Goal: Task Accomplishment & Management: Manage account settings

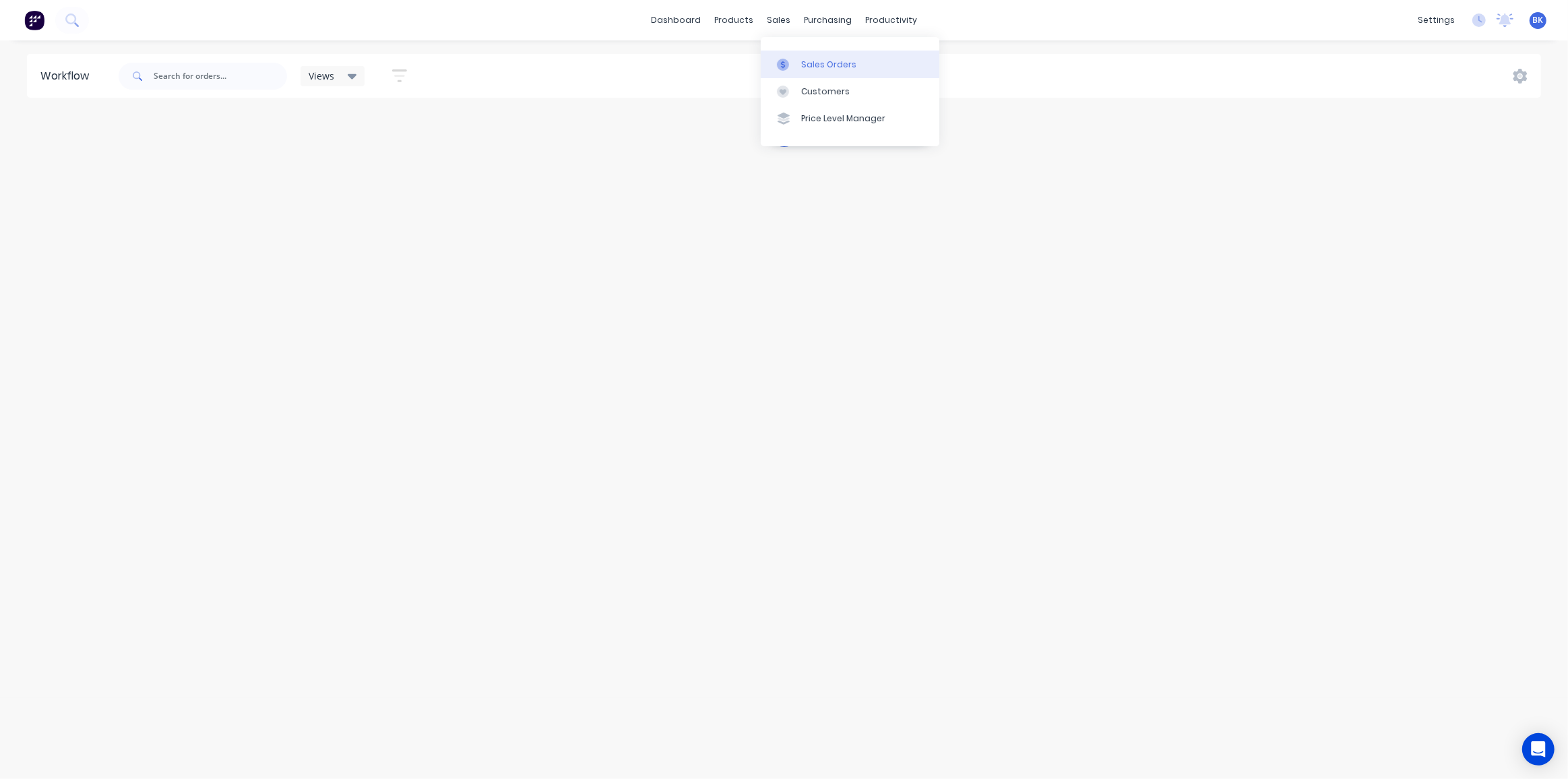
click at [790, 59] on div at bounding box center [787, 65] width 20 height 12
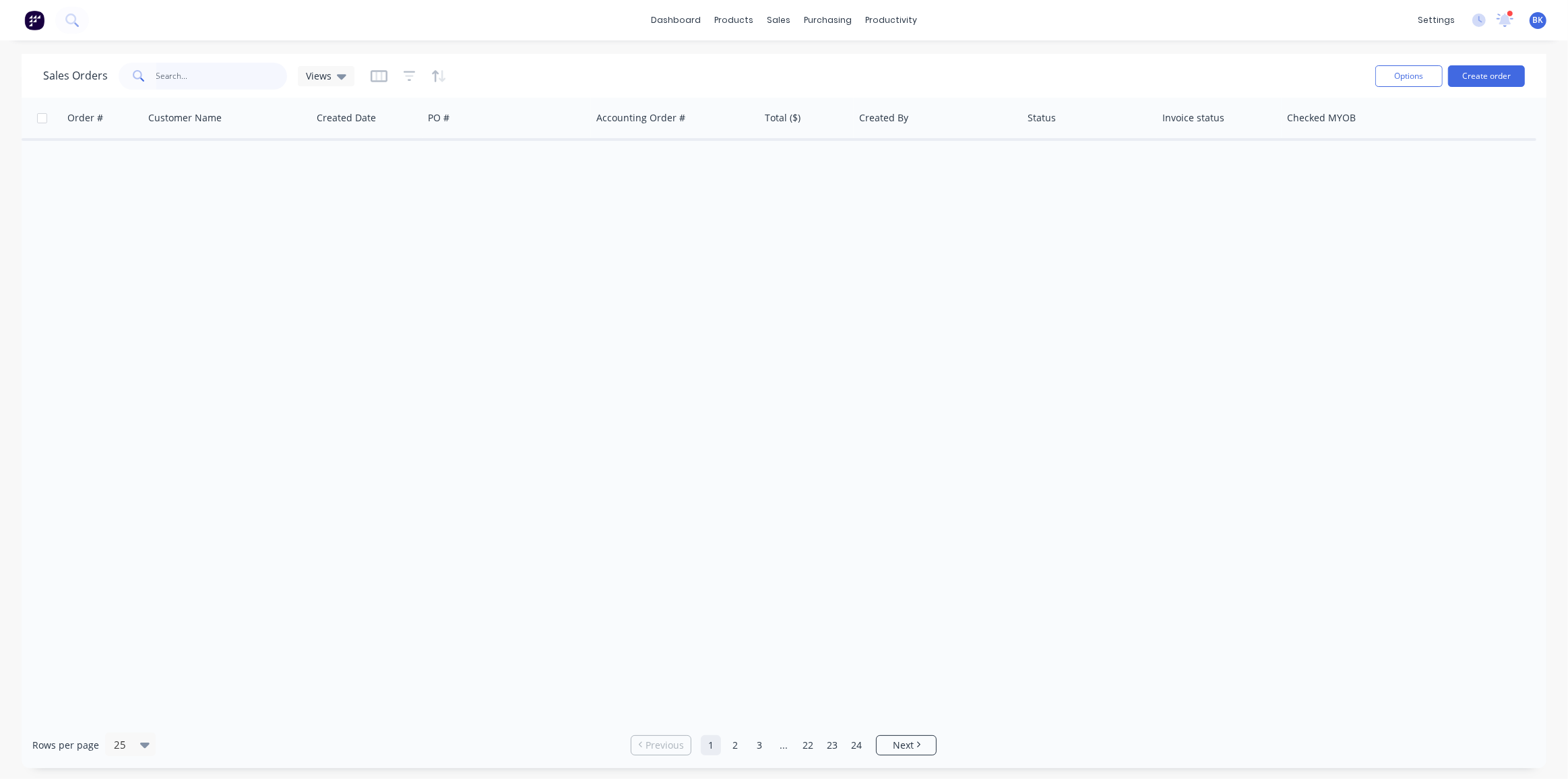
click at [207, 85] on input "text" at bounding box center [222, 76] width 131 height 27
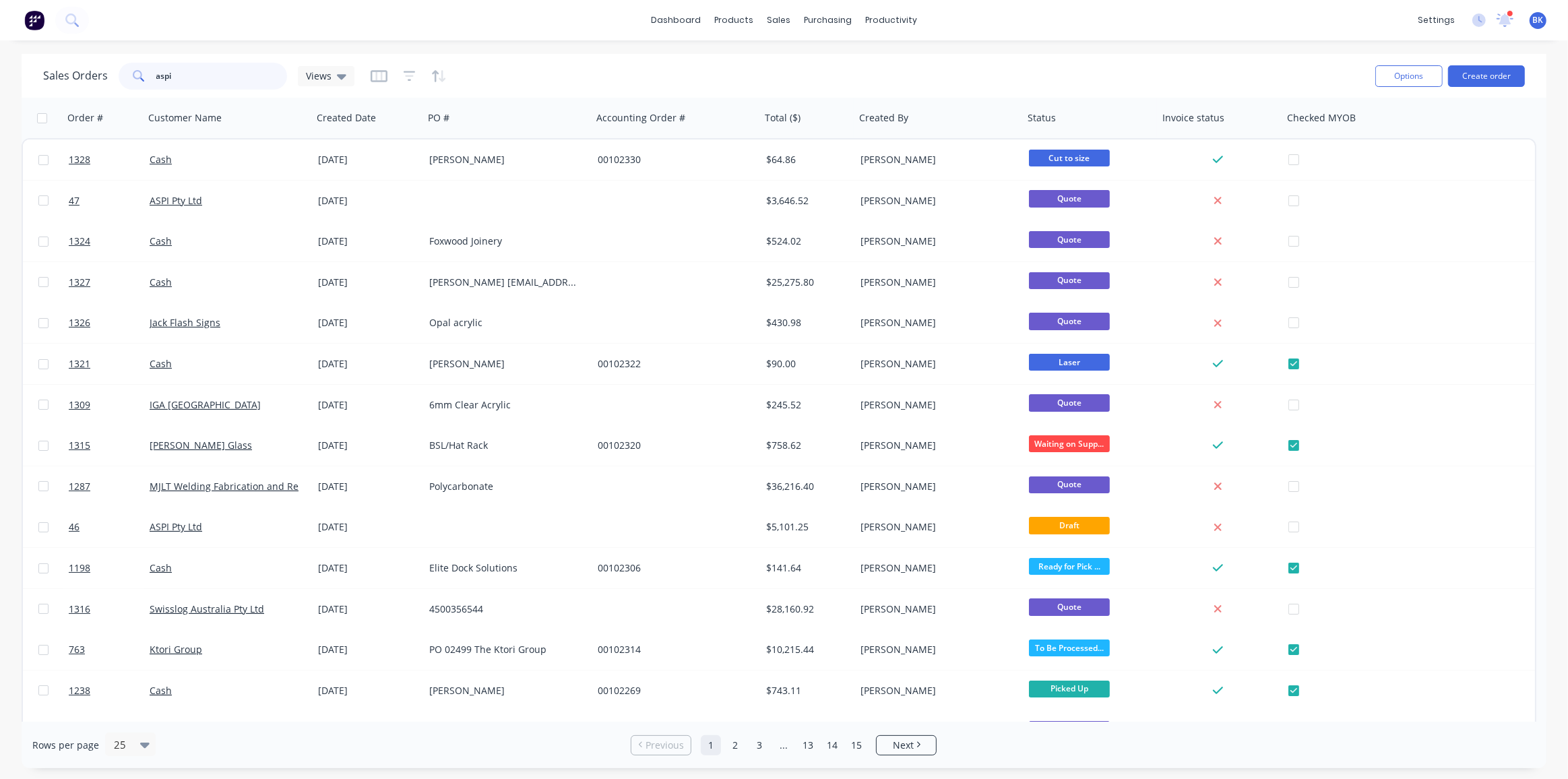
type input "aspi"
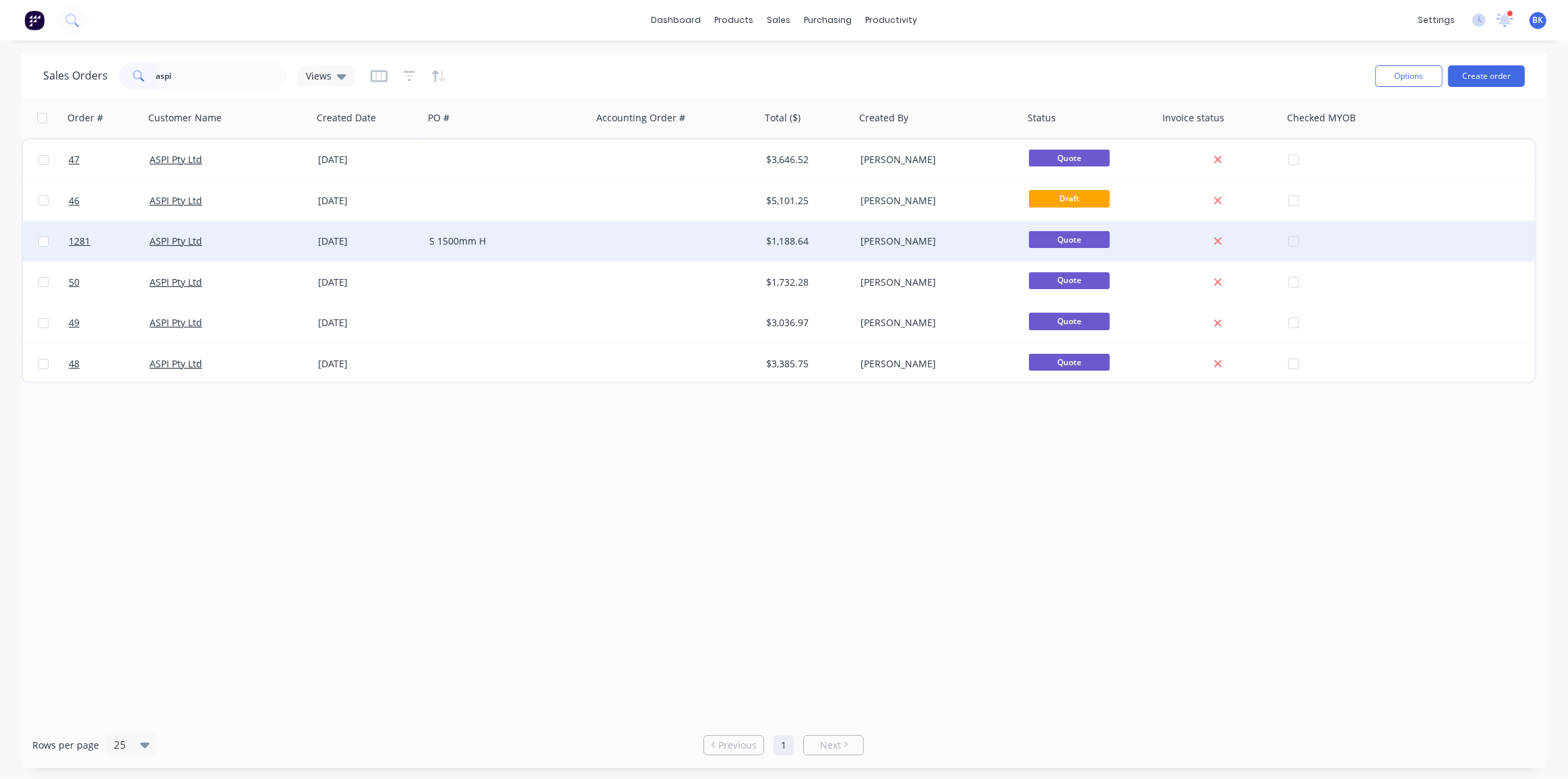
click at [574, 235] on div "S 1500mm H" at bounding box center [504, 241] width 149 height 14
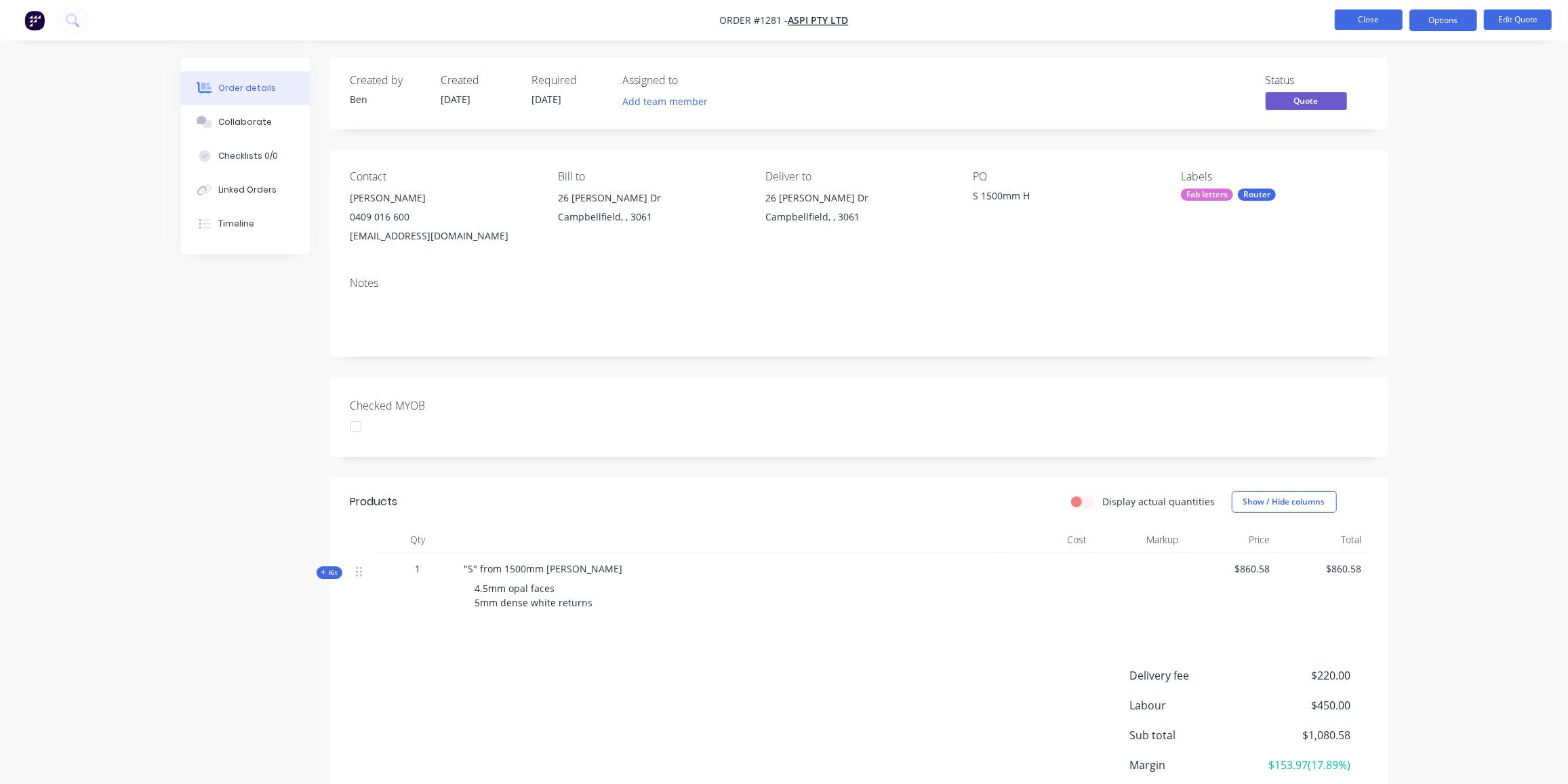
click at [1357, 20] on button "Close" at bounding box center [1369, 20] width 68 height 20
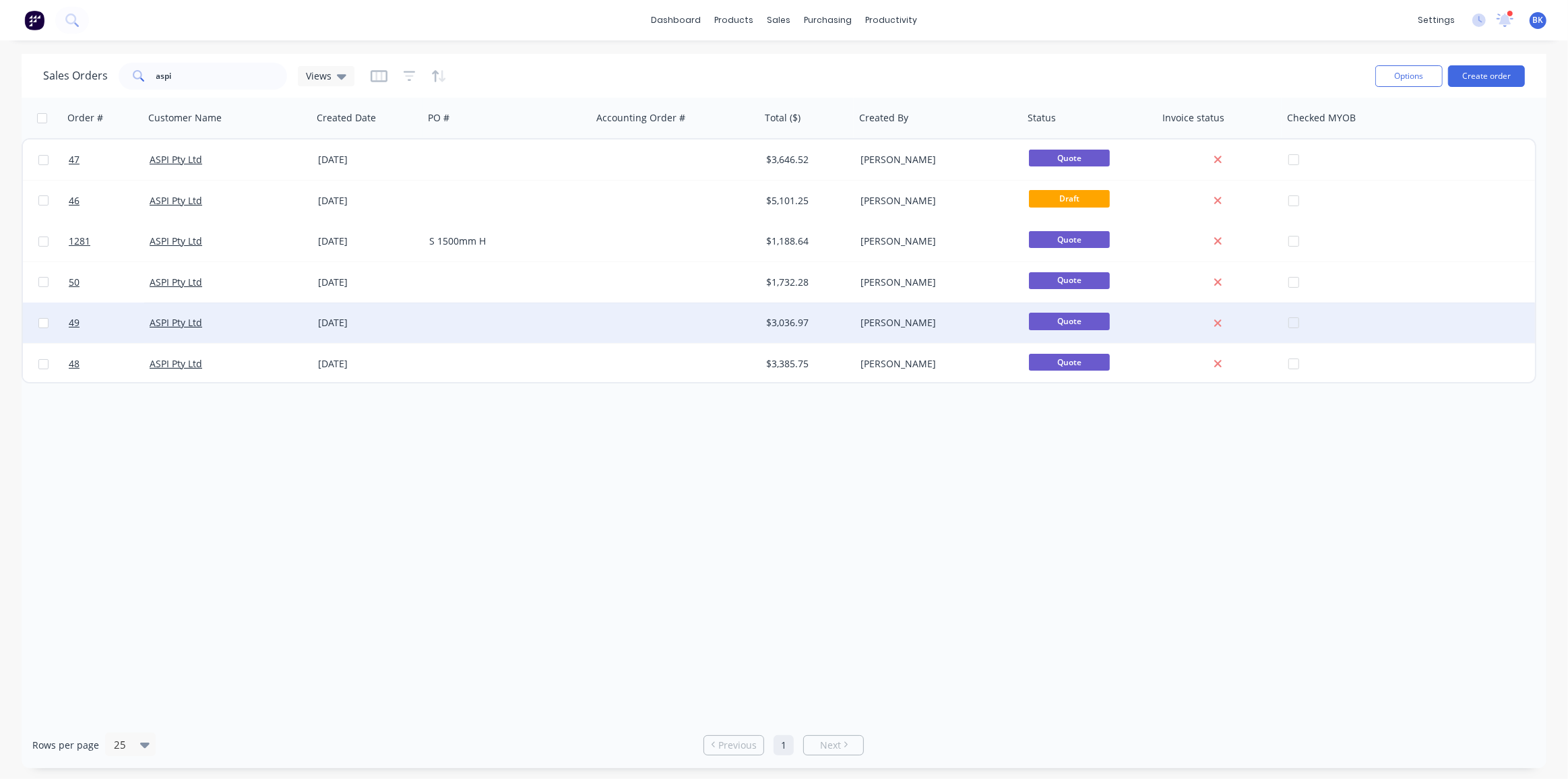
click at [538, 340] on div at bounding box center [508, 323] width 168 height 41
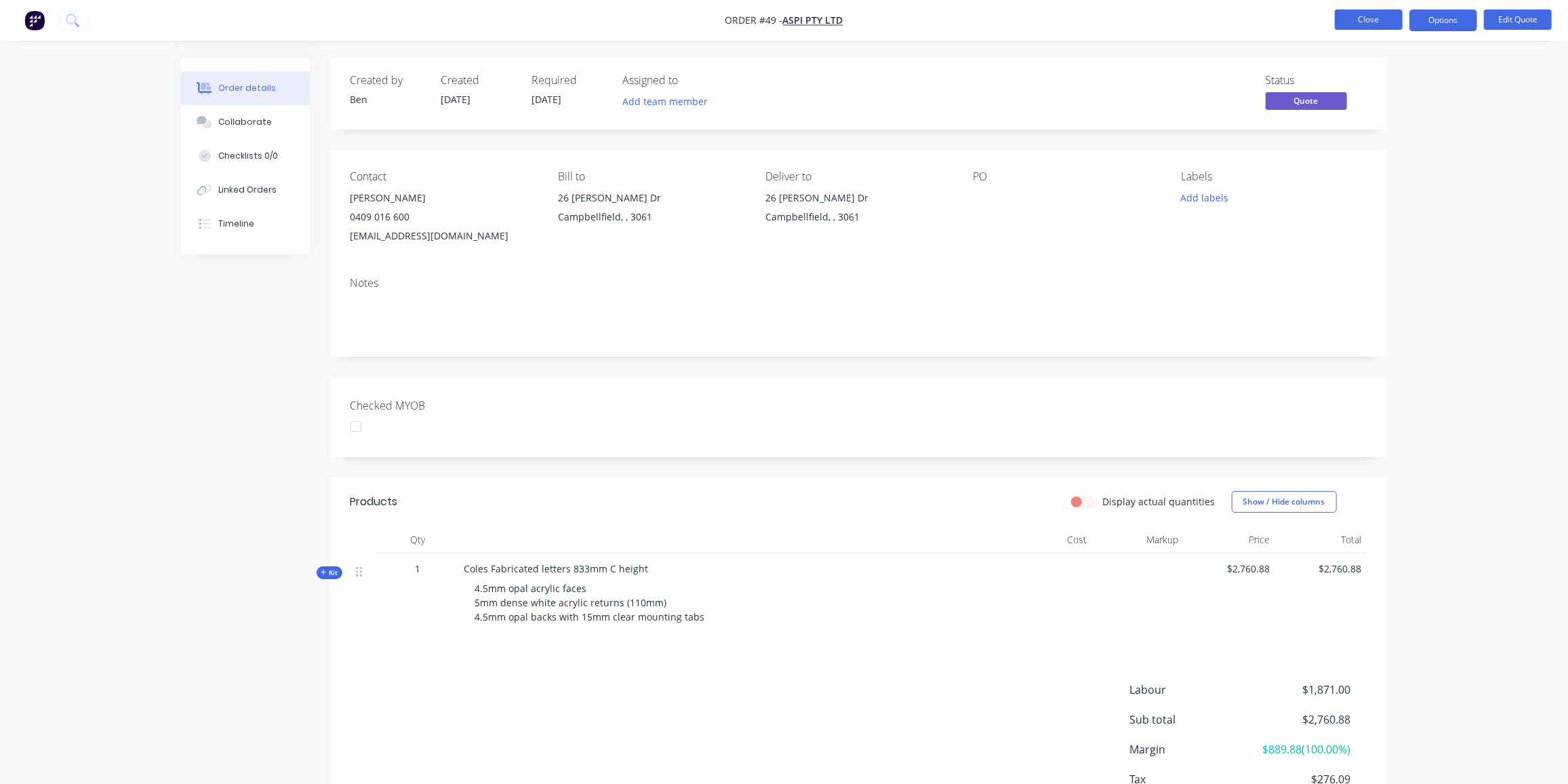
click at [1359, 24] on button "Close" at bounding box center [1369, 20] width 68 height 20
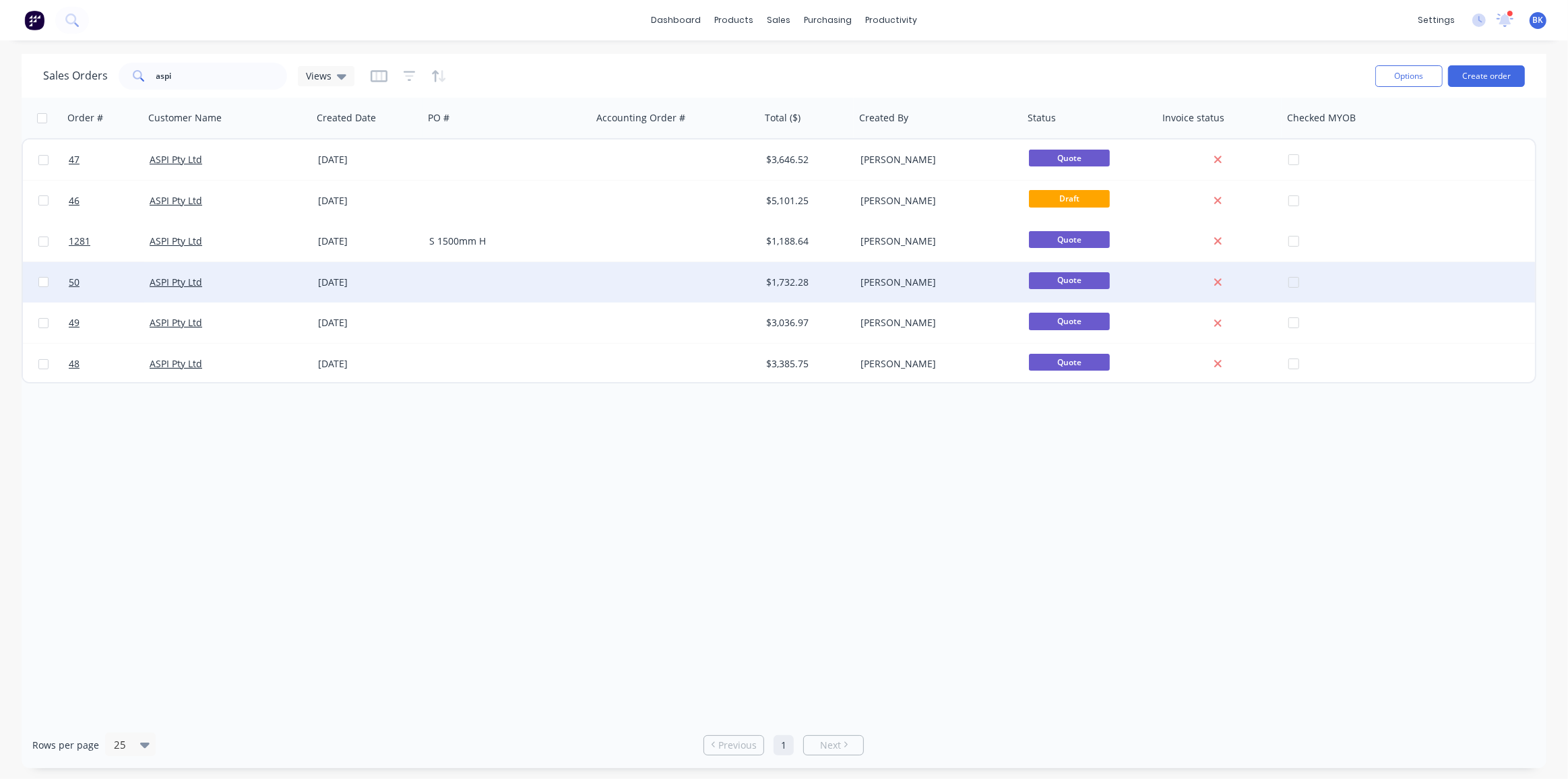
drag, startPoint x: 187, startPoint y: 279, endPoint x: 560, endPoint y: 275, distance: 373.0
click at [560, 275] on div at bounding box center [508, 282] width 168 height 41
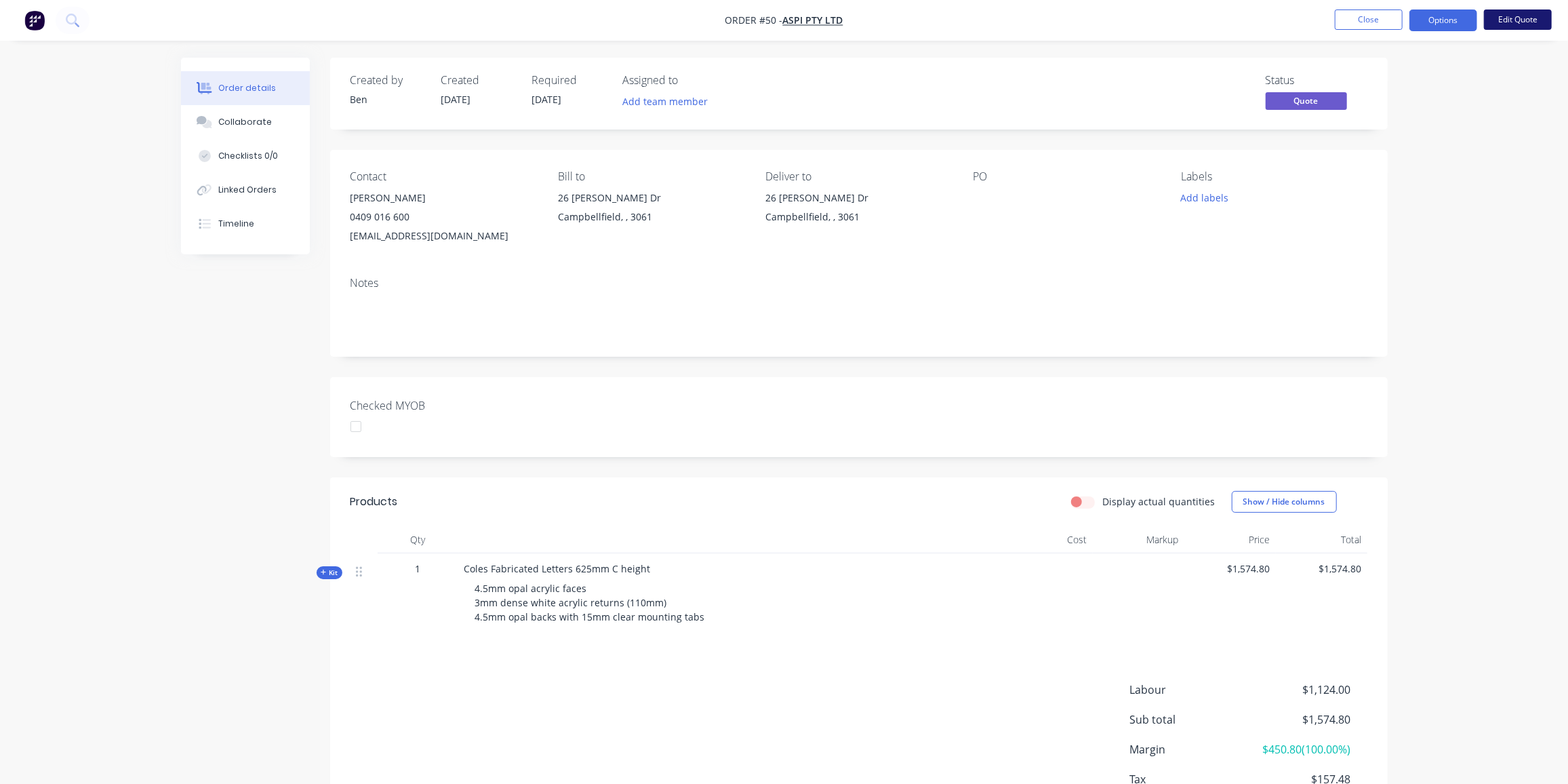
drag, startPoint x: 1505, startPoint y: 21, endPoint x: 1545, endPoint y: 26, distance: 40.3
click at [1545, 26] on button "Edit Quote" at bounding box center [1518, 20] width 68 height 20
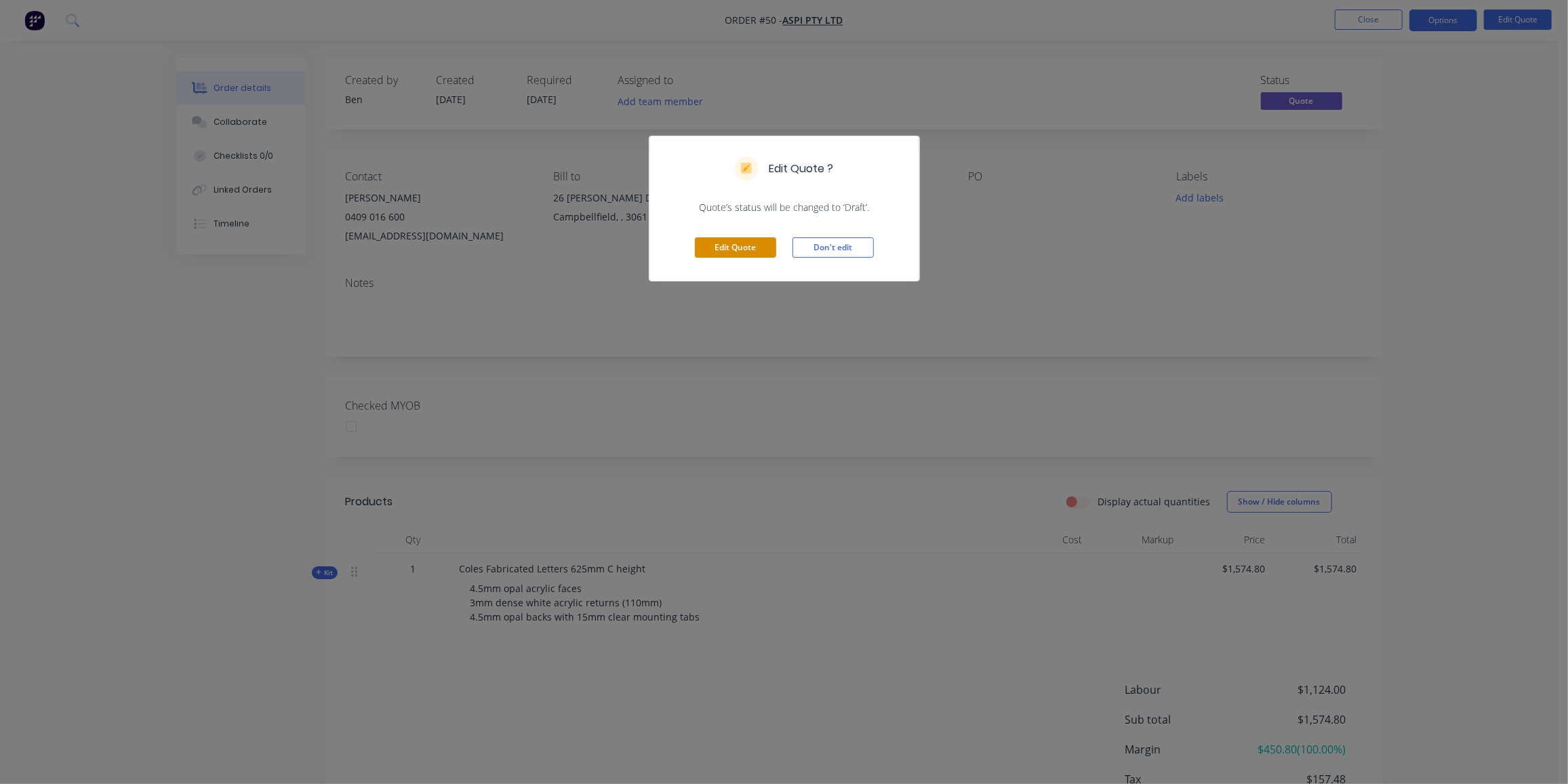
click at [744, 245] on button "Edit Quote" at bounding box center [736, 247] width 82 height 20
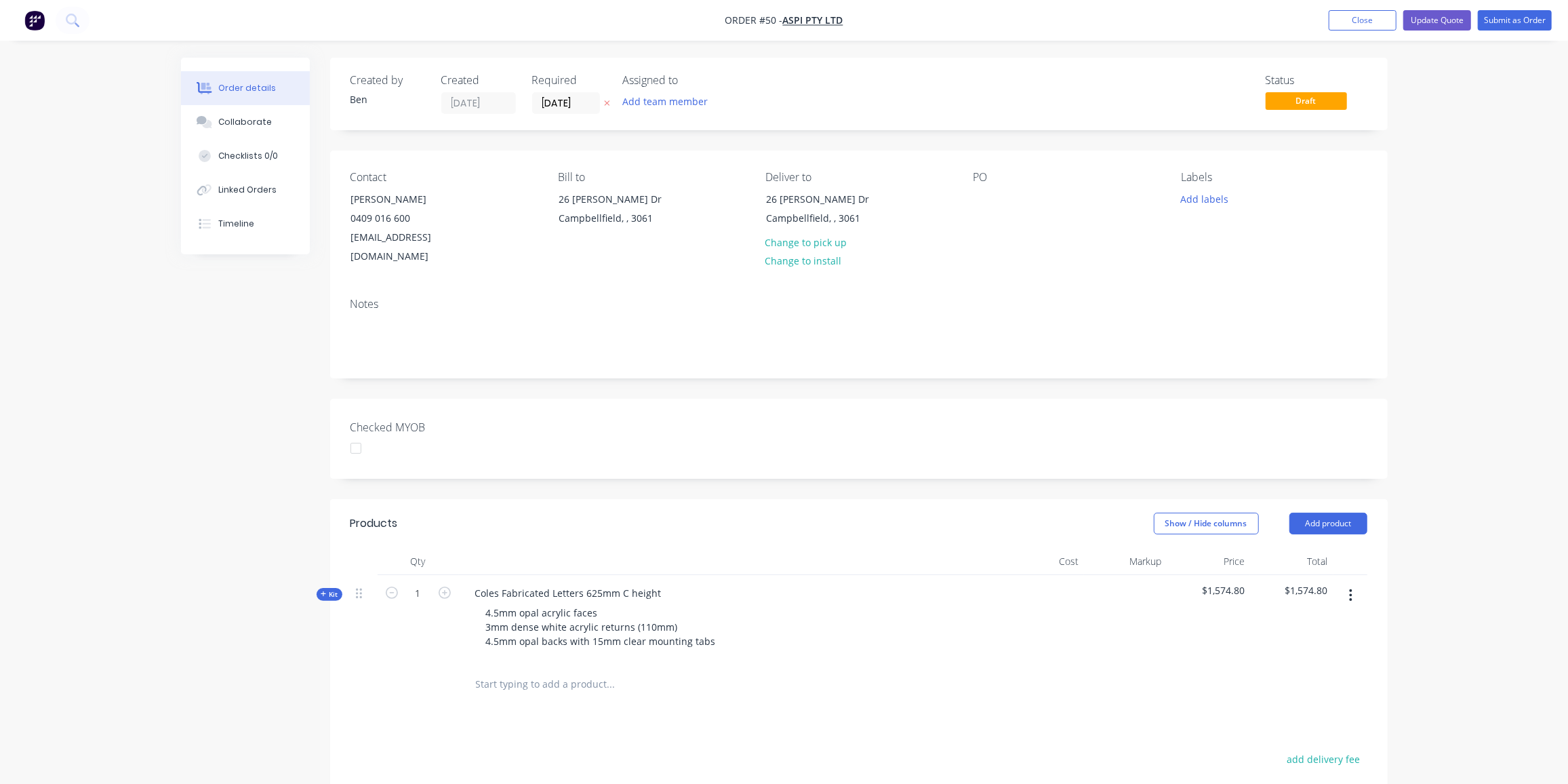
click at [1351, 590] on icon "button" at bounding box center [1351, 596] width 3 height 12
click at [1166, 663] on div at bounding box center [859, 685] width 1017 height 44
drag, startPoint x: 1347, startPoint y: 575, endPoint x: 875, endPoint y: 663, distance: 480.1
click at [875, 671] on div at bounding box center [704, 684] width 478 height 27
click at [364, 584] on div at bounding box center [364, 593] width 17 height 18
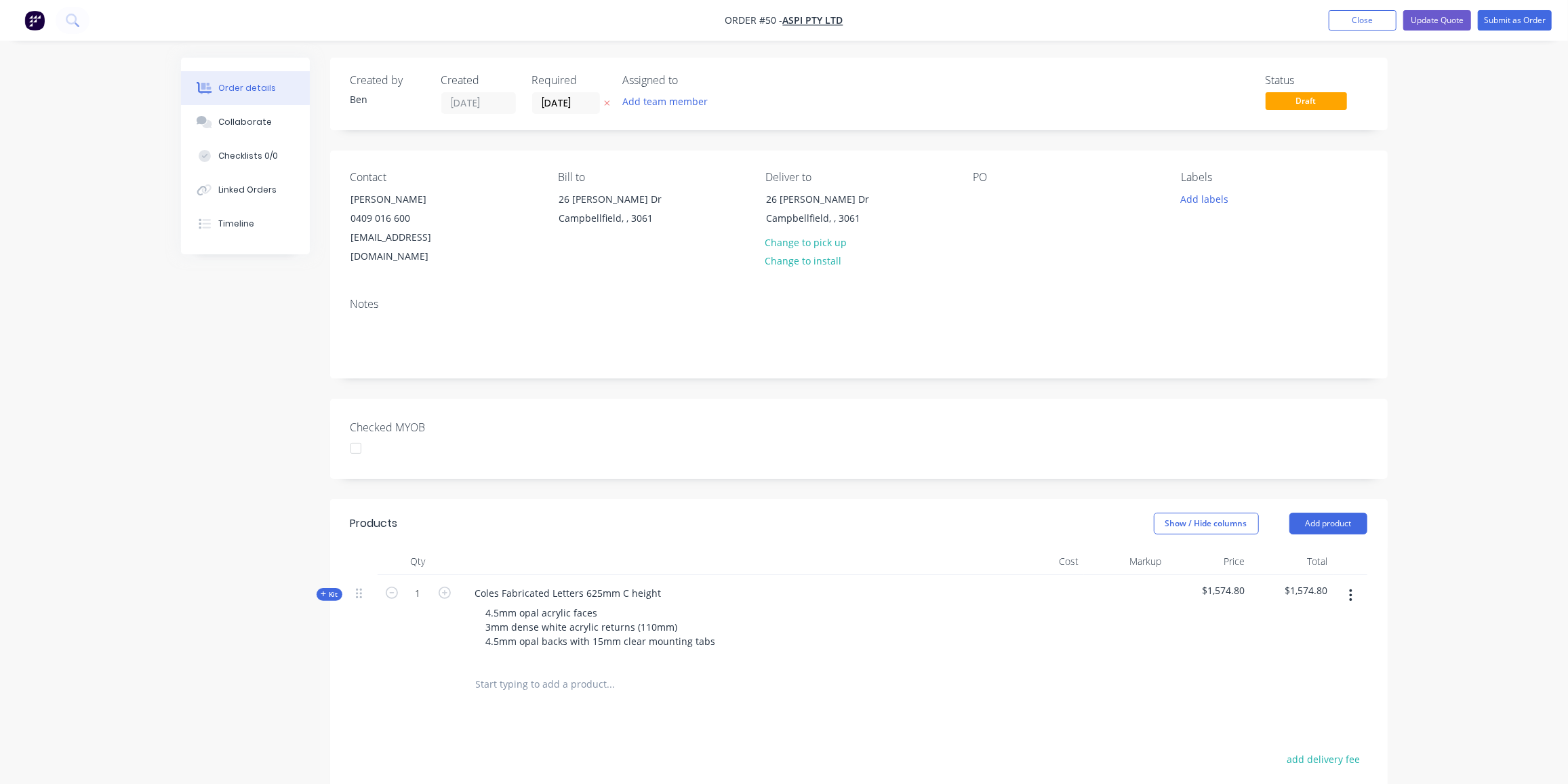
click at [328, 590] on span "Kit" at bounding box center [329, 594] width 17 height 10
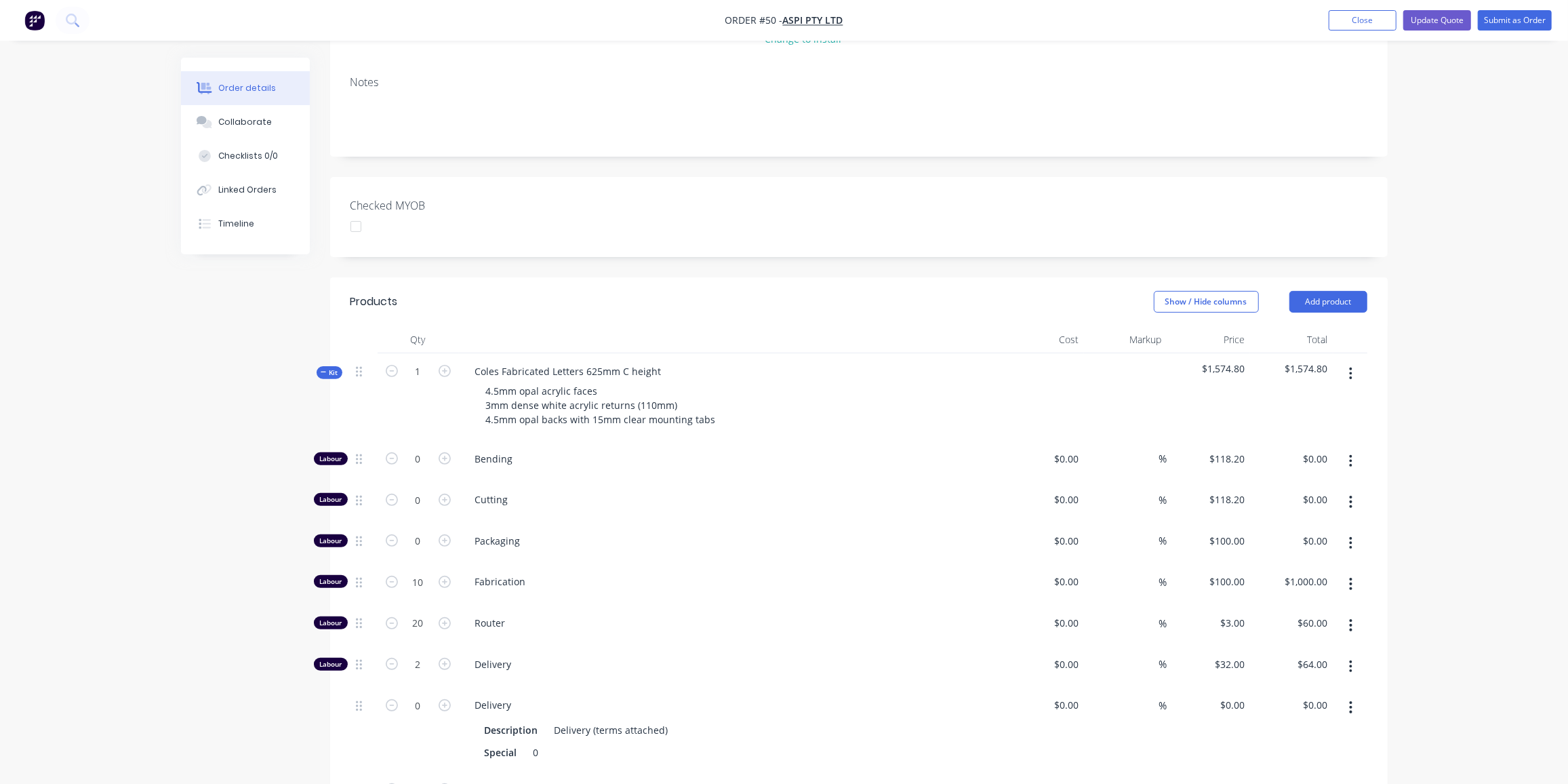
scroll to position [184, 0]
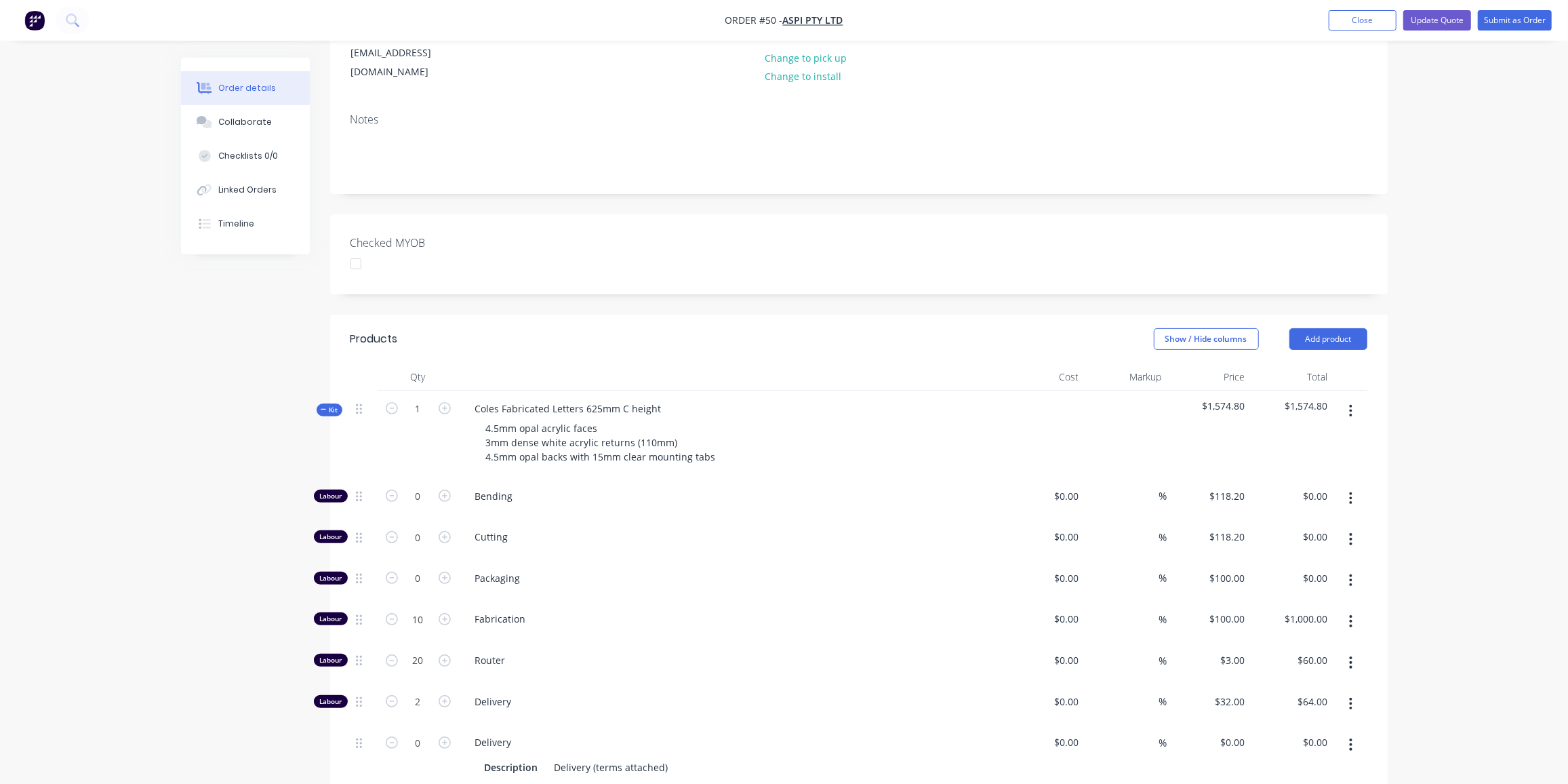
click at [1347, 486] on button "button" at bounding box center [1351, 498] width 32 height 24
click at [1405, 549] on div "Order details Collaborate Checklists 0/0 Linked Orders Timeline Order details C…" at bounding box center [784, 605] width 1568 height 1579
click at [517, 419] on div "4.5mm opal acrylic faces 3mm dense white acrylic returns (110mm) 4.5mm opal bac…" at bounding box center [601, 443] width 252 height 48
drag, startPoint x: 518, startPoint y: 403, endPoint x: 572, endPoint y: 366, distance: 65.5
click at [573, 367] on div at bounding box center [730, 377] width 543 height 27
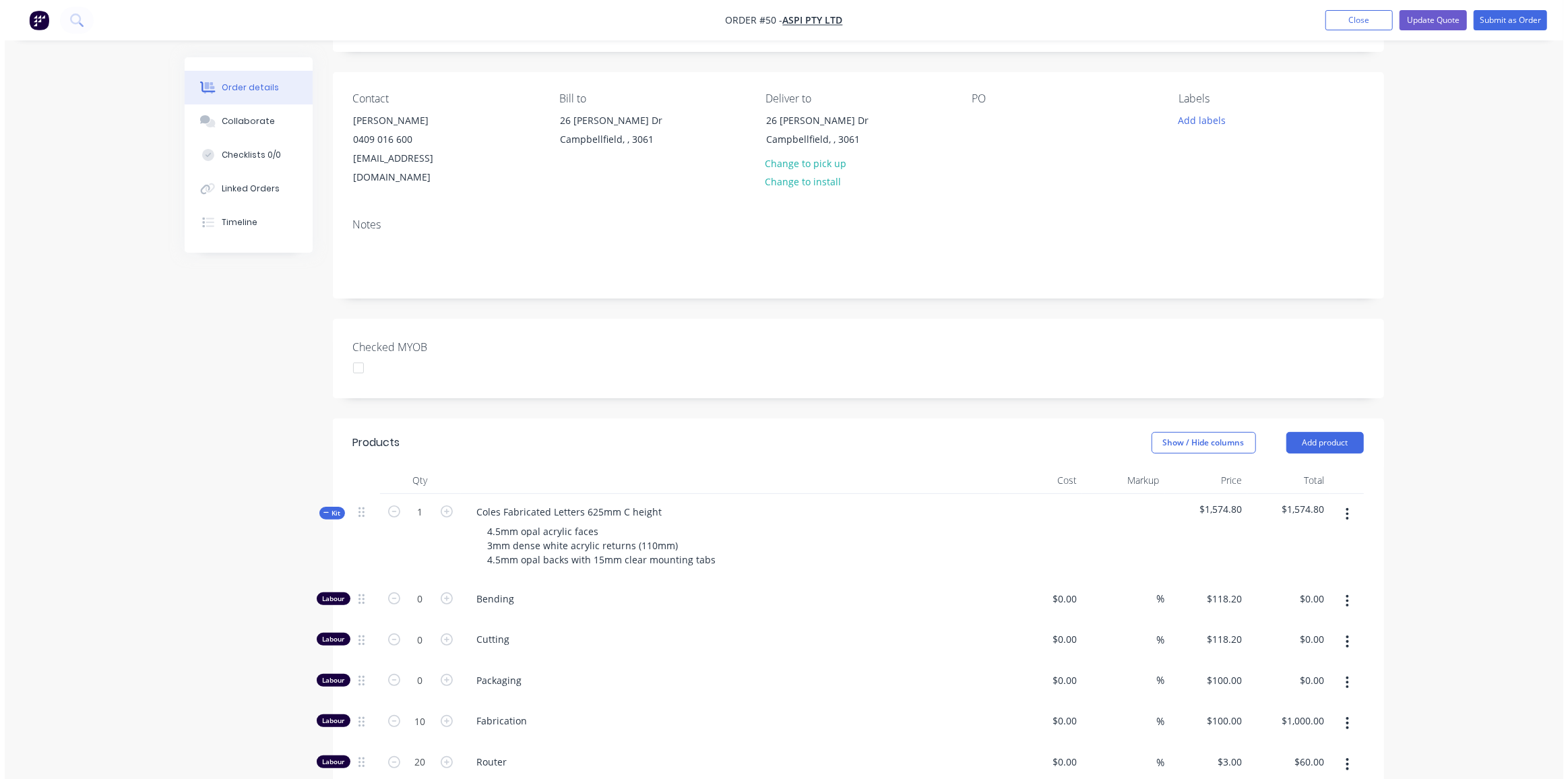
scroll to position [0, 0]
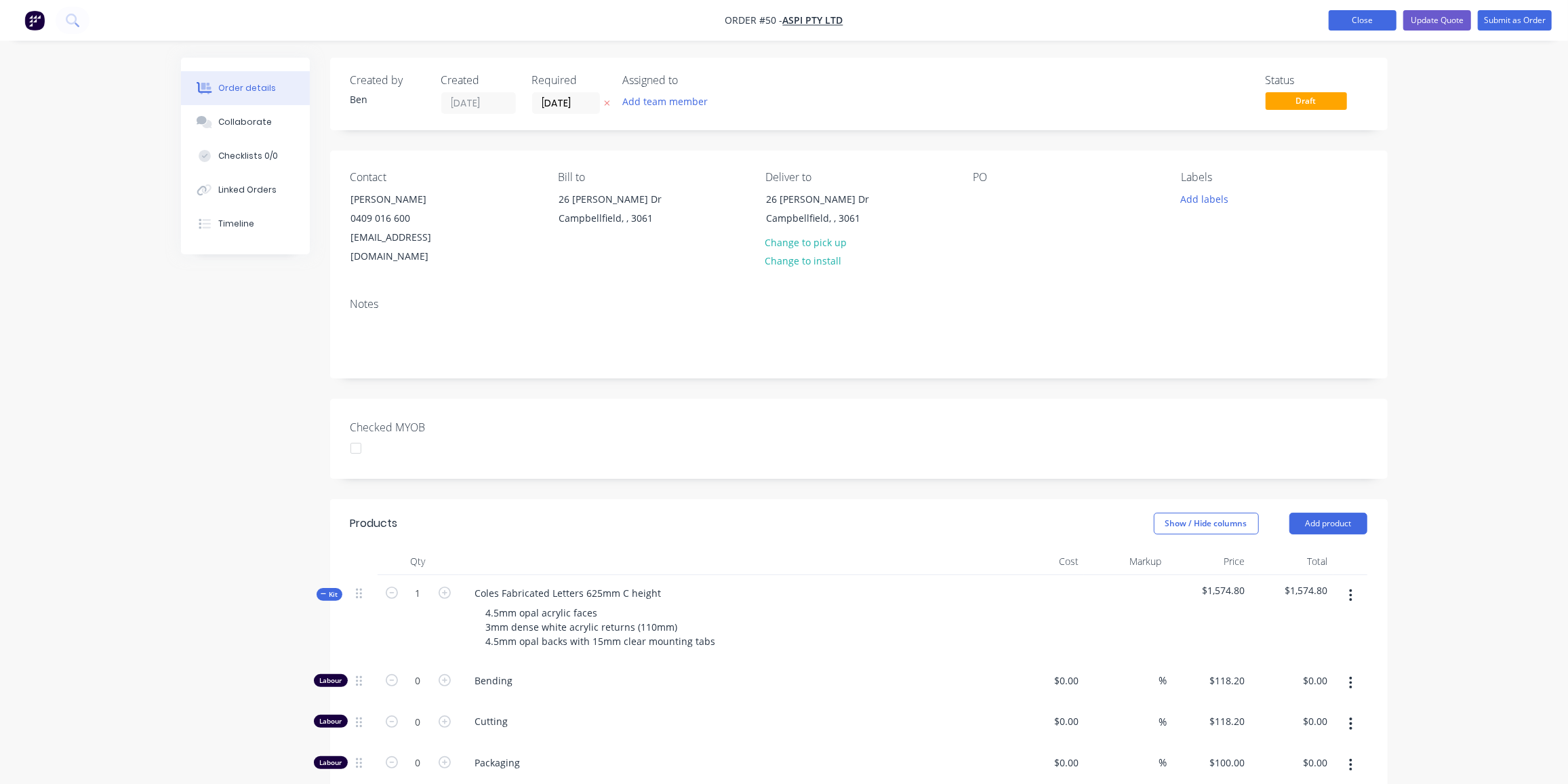
click at [1365, 20] on button "Close" at bounding box center [1363, 20] width 68 height 20
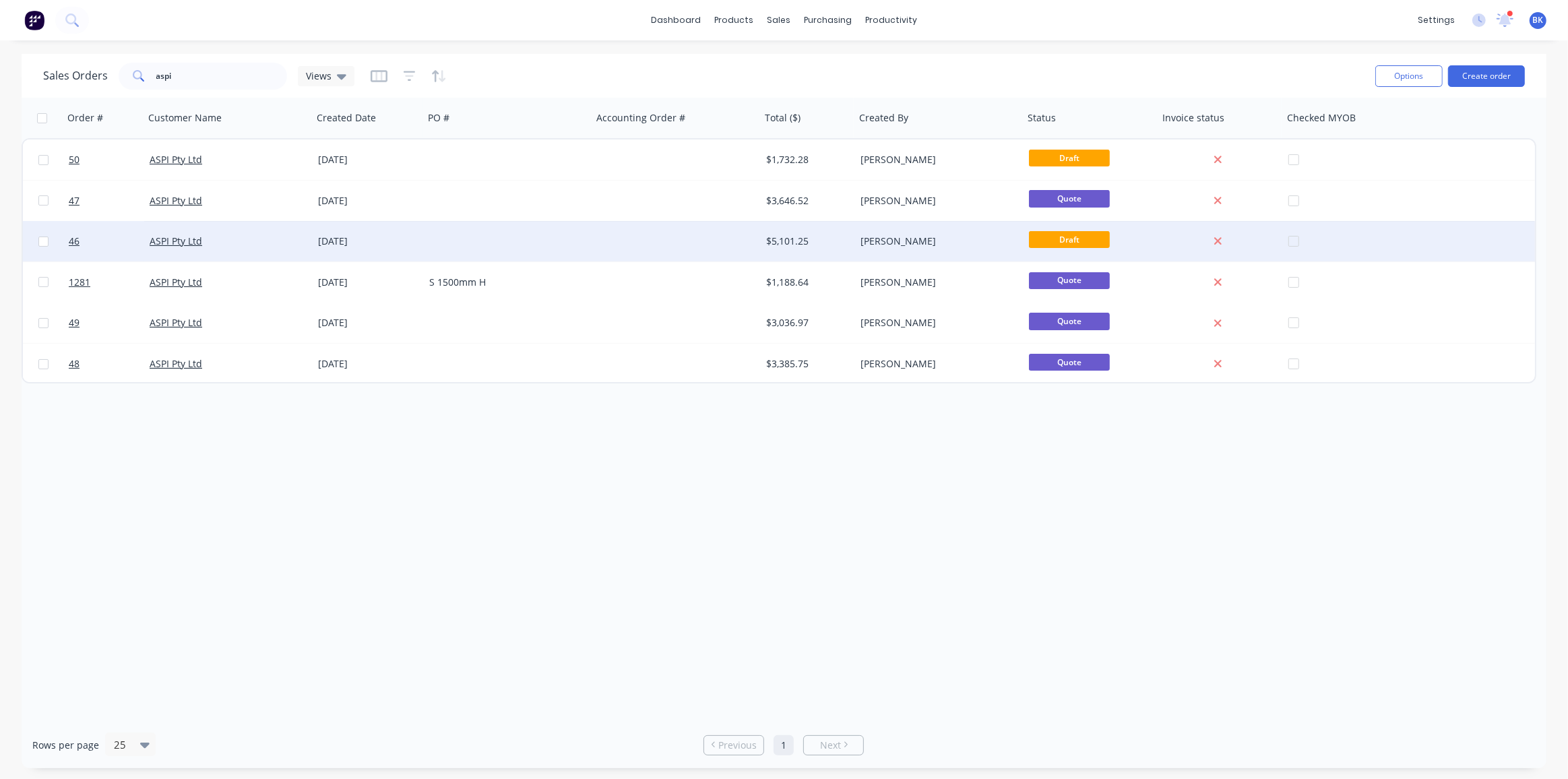
click at [900, 242] on div "[PERSON_NAME]" at bounding box center [935, 241] width 149 height 14
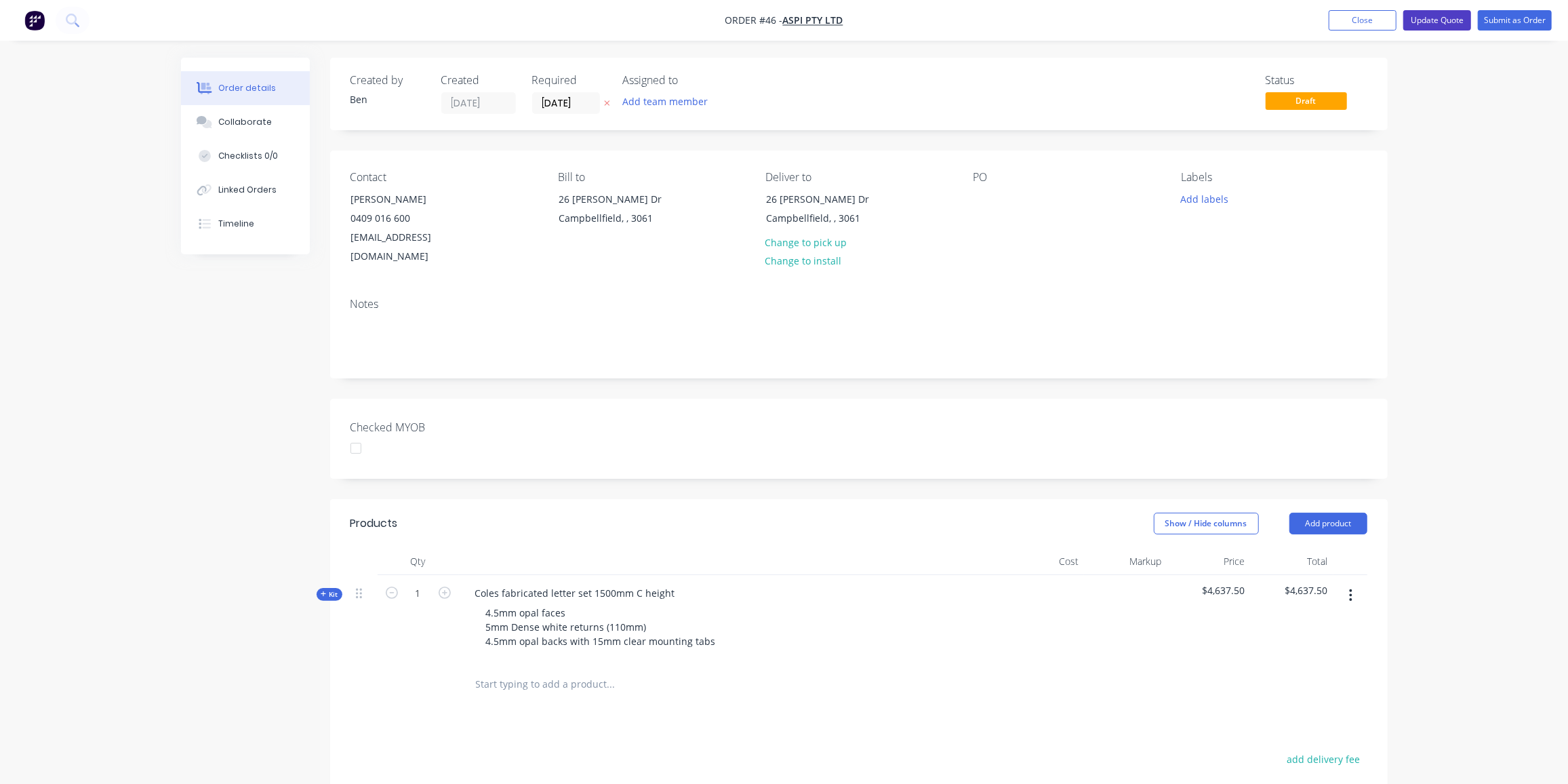
click at [1453, 13] on button "Update Quote" at bounding box center [1437, 20] width 68 height 20
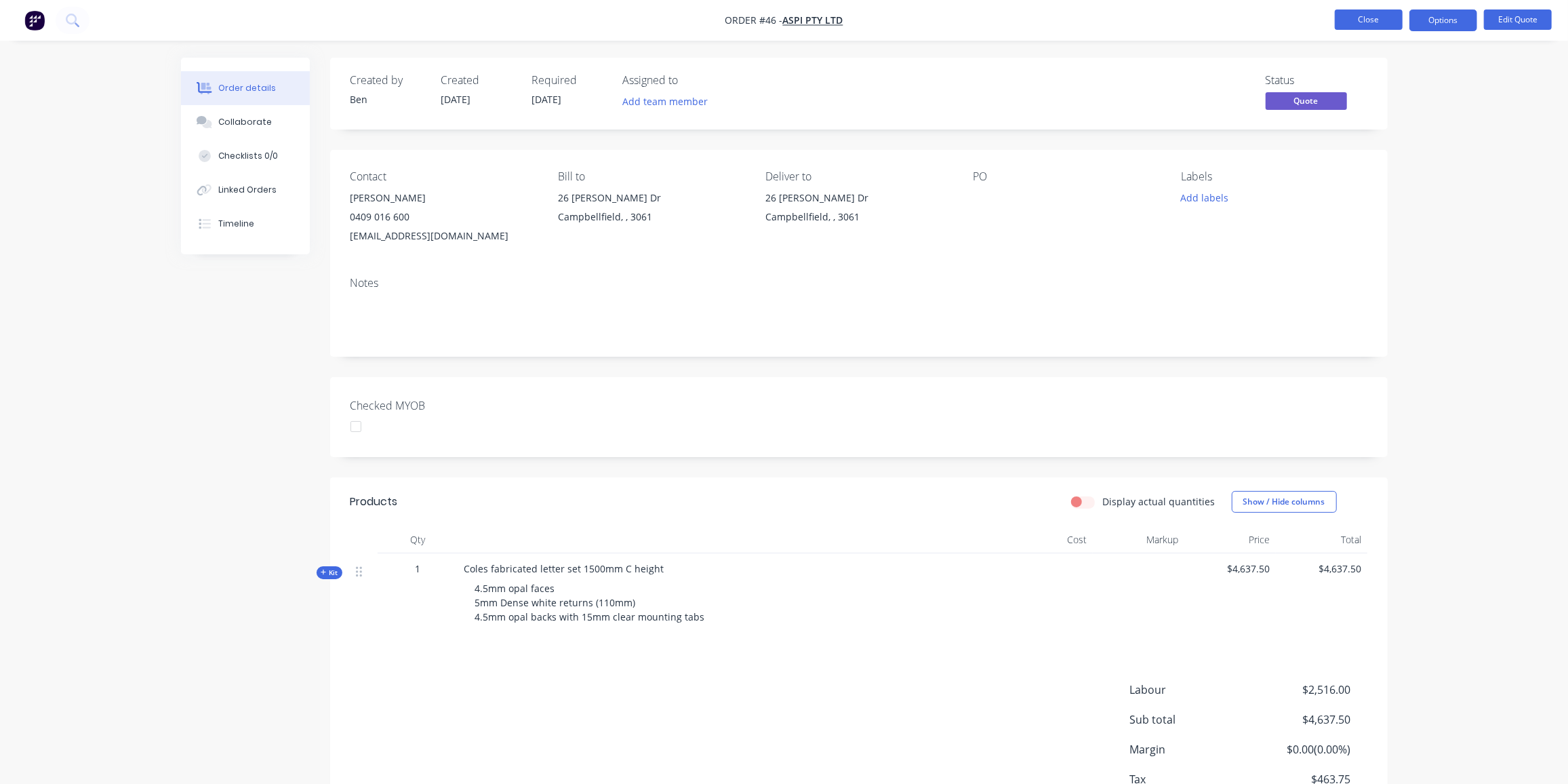
click at [1398, 18] on button "Close" at bounding box center [1369, 20] width 68 height 20
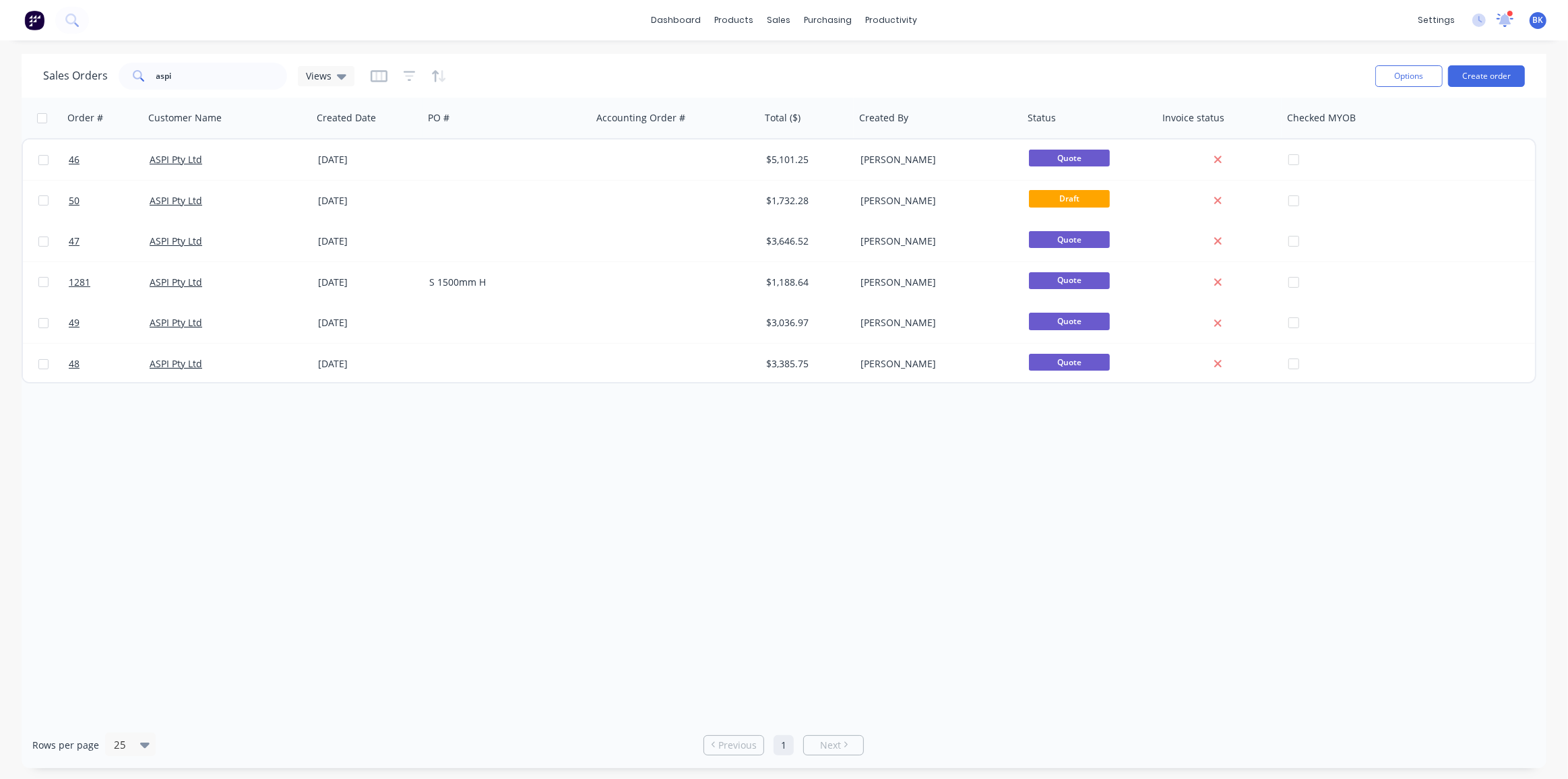
click at [1505, 15] on icon at bounding box center [1504, 19] width 13 height 12
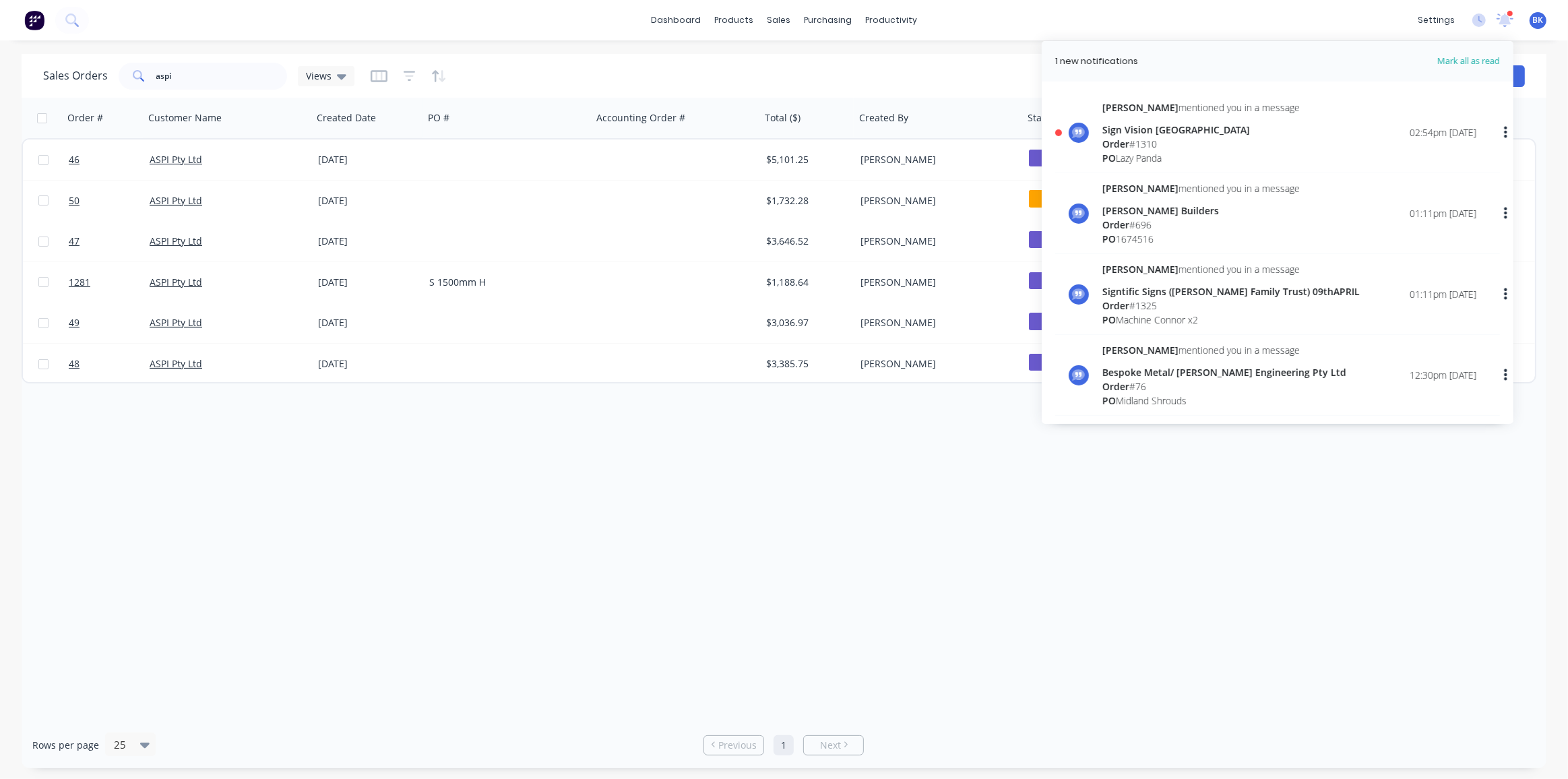
click at [1118, 143] on span "Order" at bounding box center [1116, 143] width 27 height 13
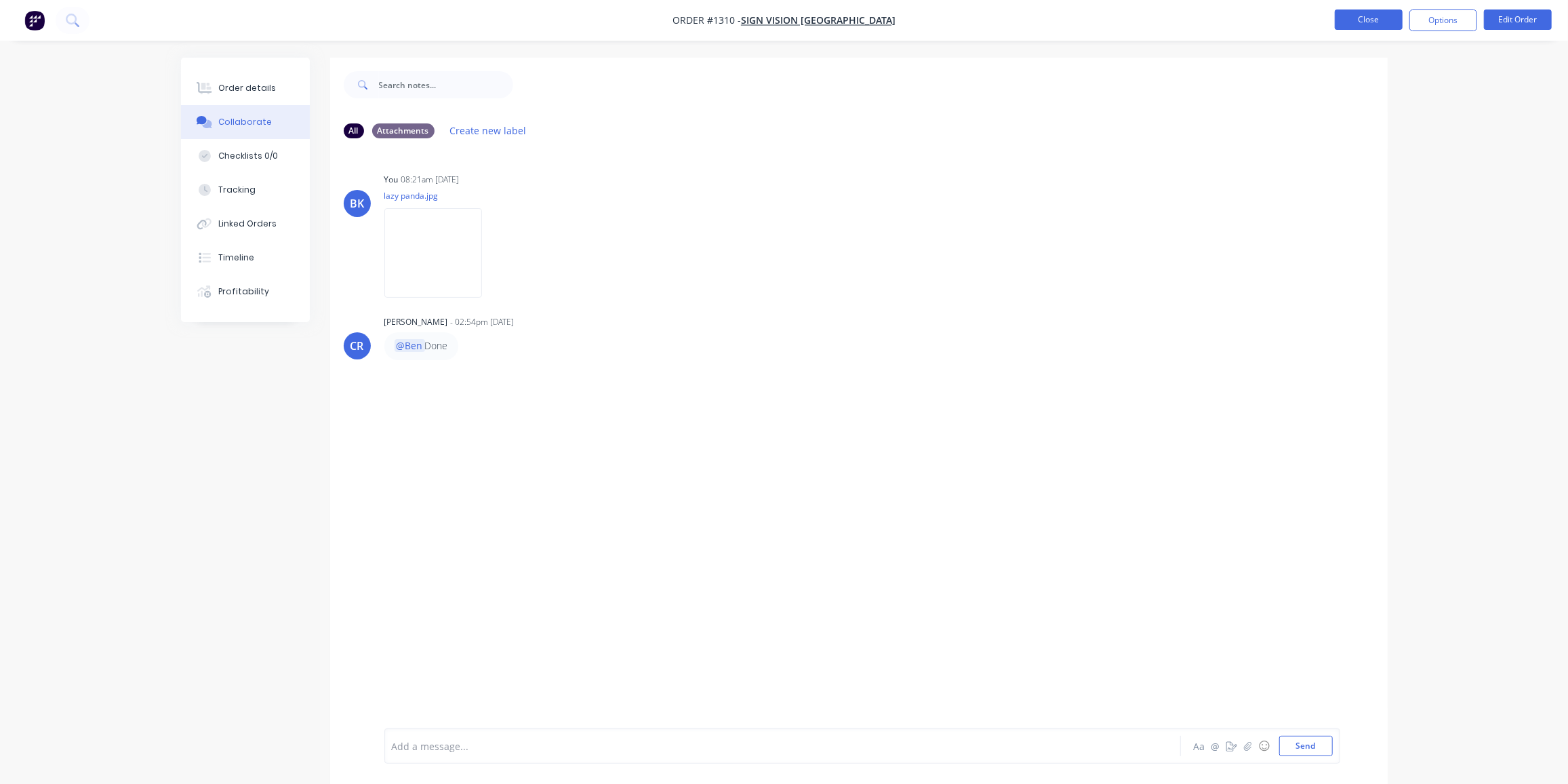
click at [1396, 23] on button "Close" at bounding box center [1369, 20] width 68 height 20
